Goal: Browse casually: Explore the website without a specific task or goal

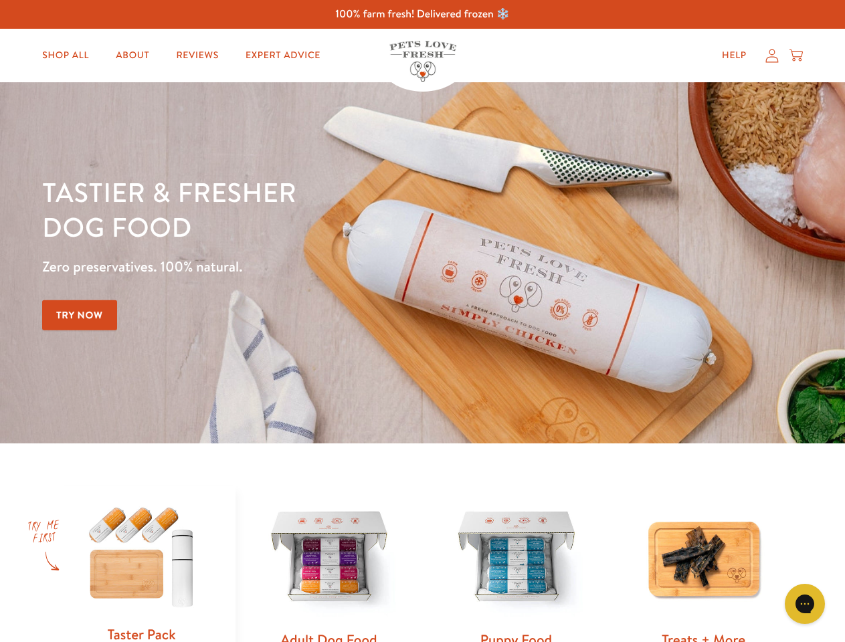
click at [422, 321] on div "Tastier & fresher dog food Zero preservatives. 100% natural. Try Now" at bounding box center [295, 263] width 507 height 177
click at [805, 604] on icon "Gorgias live chat" at bounding box center [804, 604] width 13 height 13
